Goal: Task Accomplishment & Management: Manage account settings

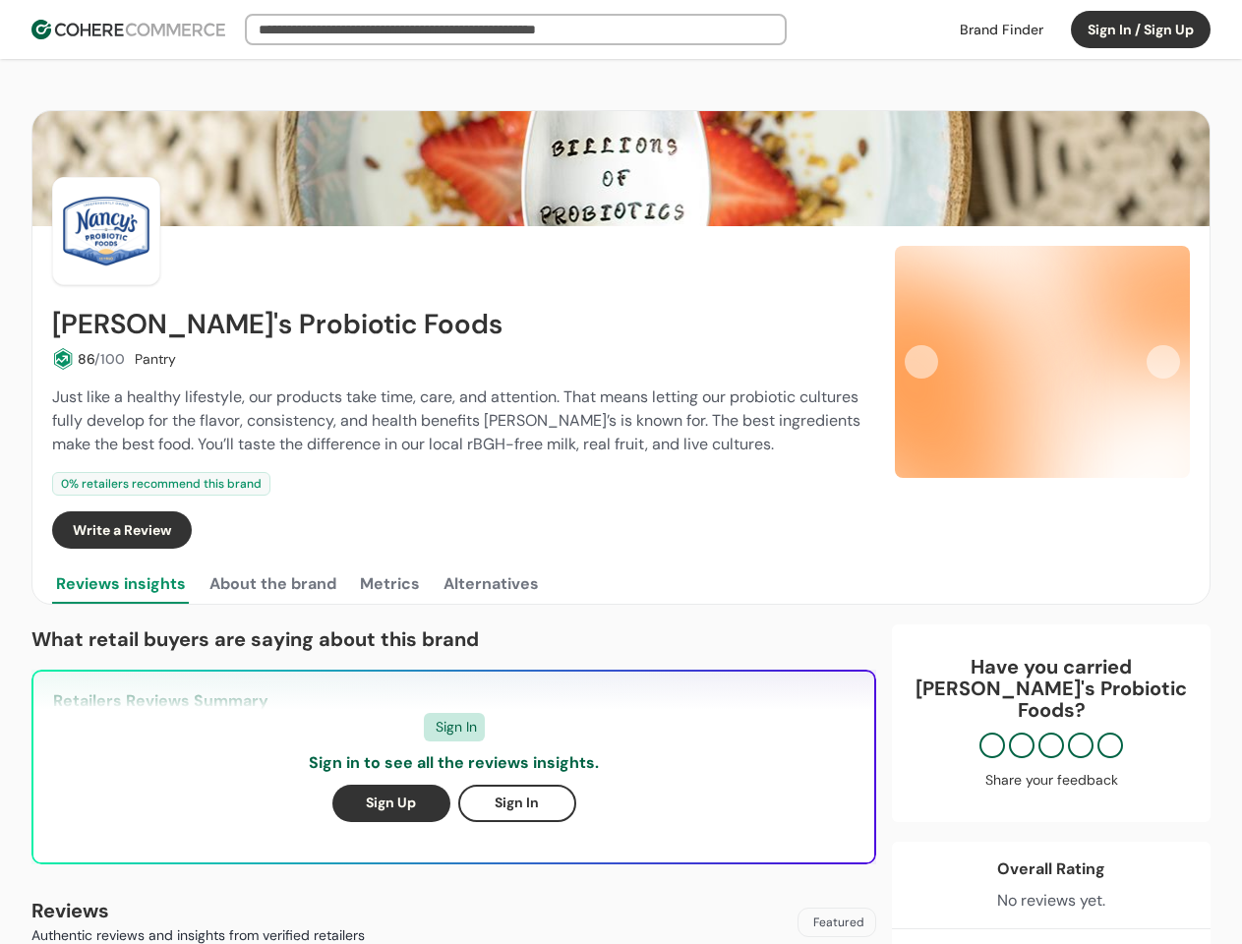
click at [621, 472] on div "0 % retailers recommend this brand" at bounding box center [461, 484] width 819 height 24
click at [1141, 30] on button "Sign In / Sign Up" at bounding box center [1141, 29] width 140 height 37
click at [89, 359] on div "Insights That Drive Success From trusted reviews to powerful sourcing tools, we…" at bounding box center [621, 472] width 1242 height 944
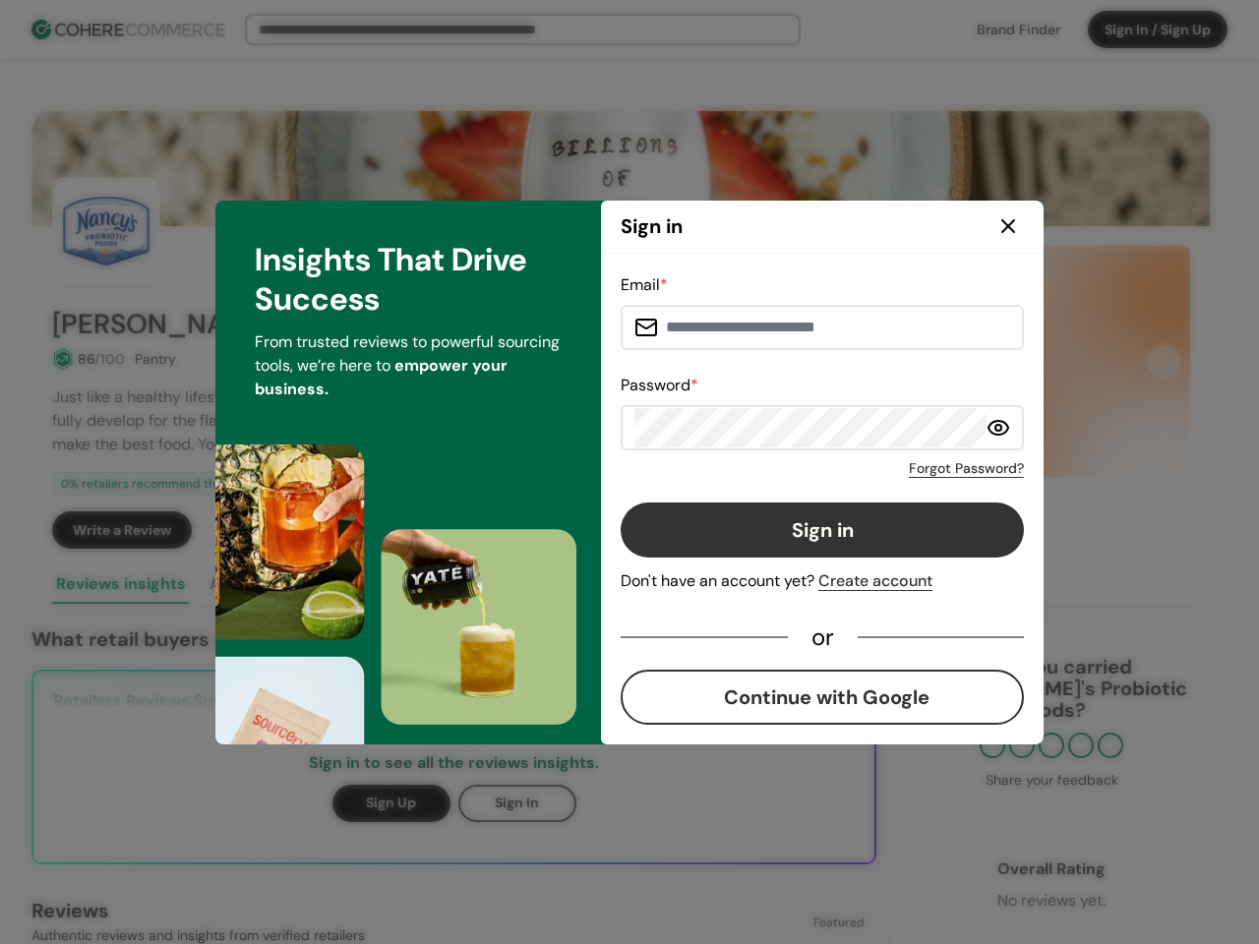
click at [811, 530] on button "Sign in" at bounding box center [822, 530] width 403 height 55
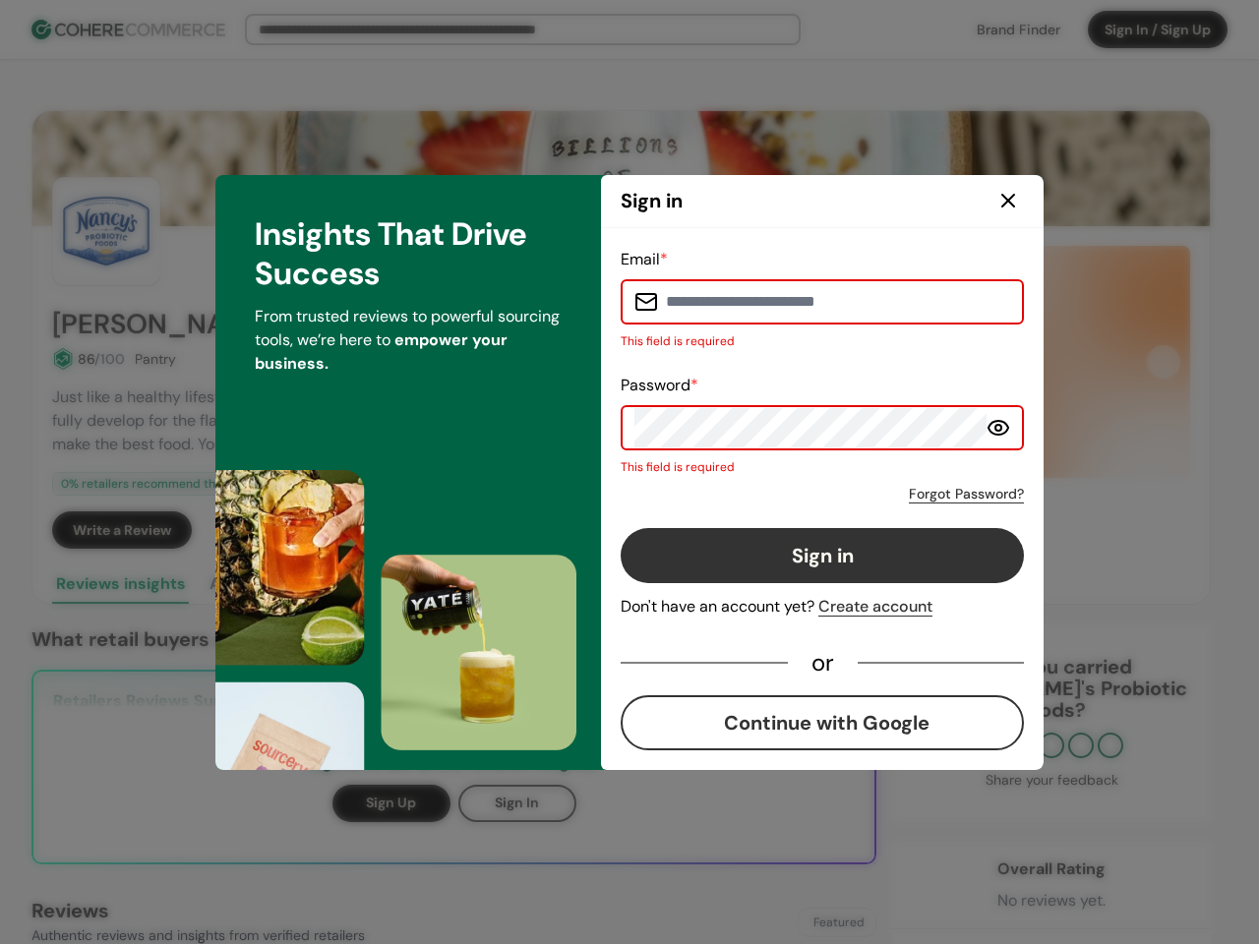
click at [854, 530] on button "Sign in" at bounding box center [822, 555] width 403 height 55
click at [1043, 362] on div "Email * This field is required Password * This field is required Forgot Passwor…" at bounding box center [822, 499] width 443 height 542
click at [922, 362] on div "Email * This field is required Password * This field is required Forgot Passwor…" at bounding box center [822, 499] width 403 height 503
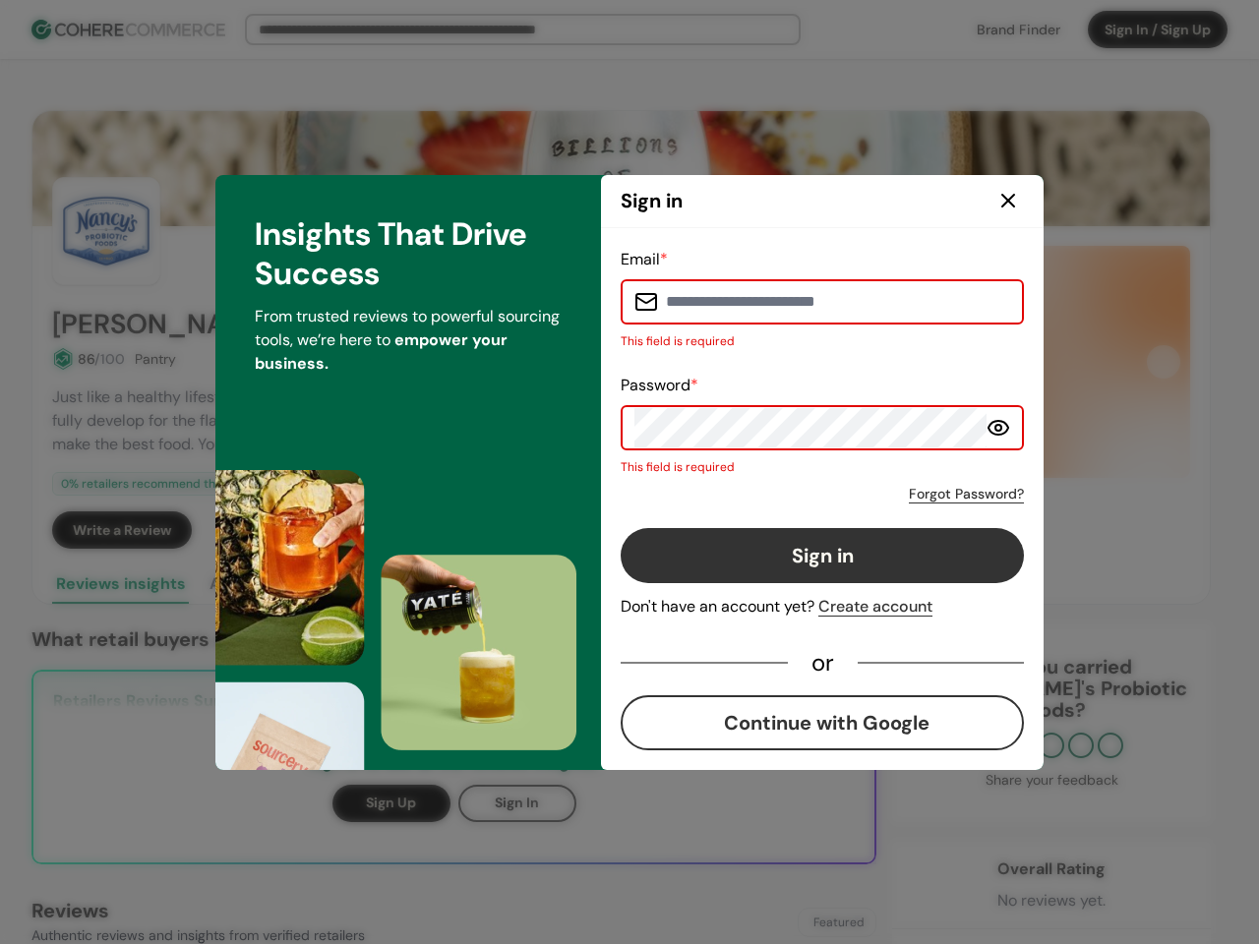
click at [271, 584] on div "Insights That Drive Success From trusted reviews to powerful sourcing tools, we…" at bounding box center [408, 472] width 386 height 595
